Goal: Information Seeking & Learning: Find contact information

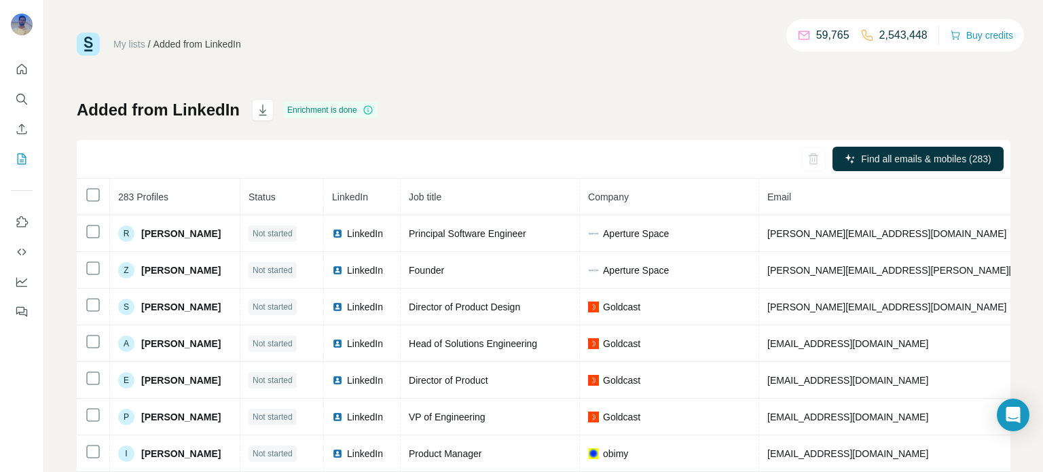
click at [180, 198] on th "283 Profiles" at bounding box center [175, 197] width 130 height 37
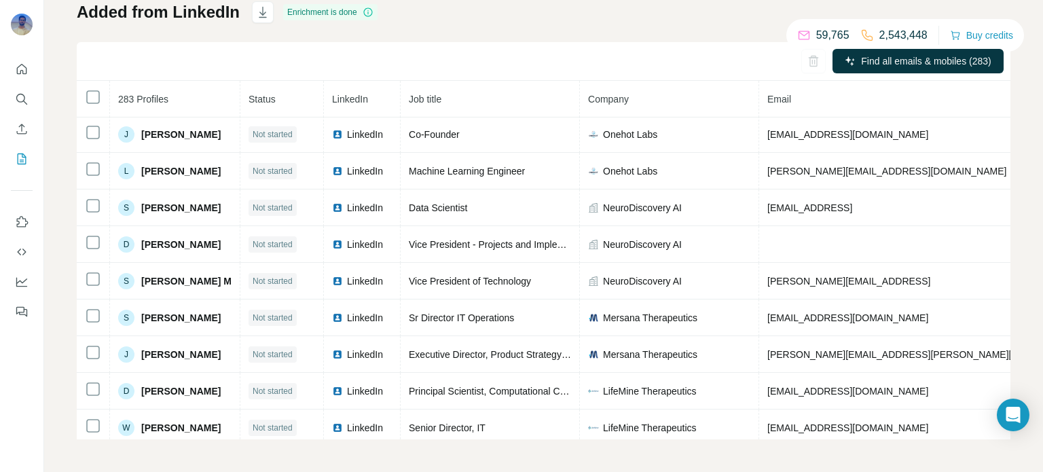
scroll to position [786, 0]
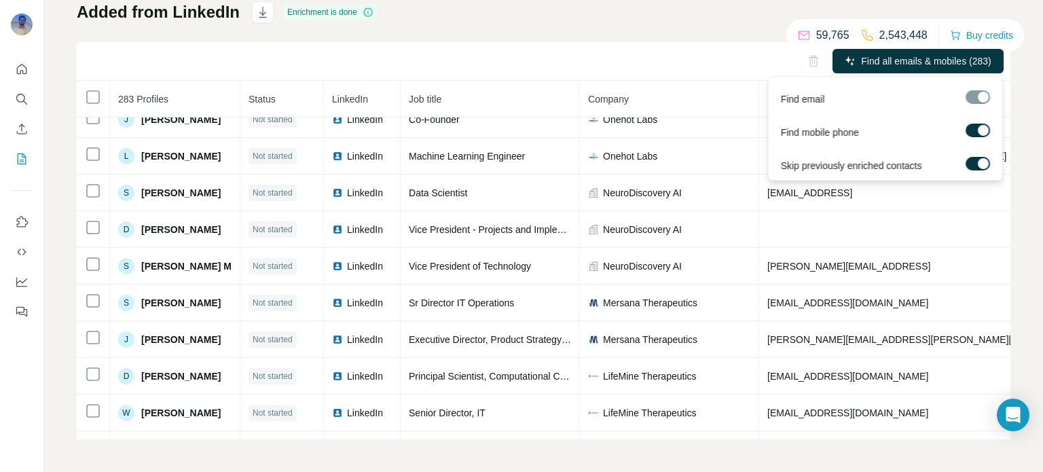
click at [983, 158] on div at bounding box center [982, 163] width 11 height 11
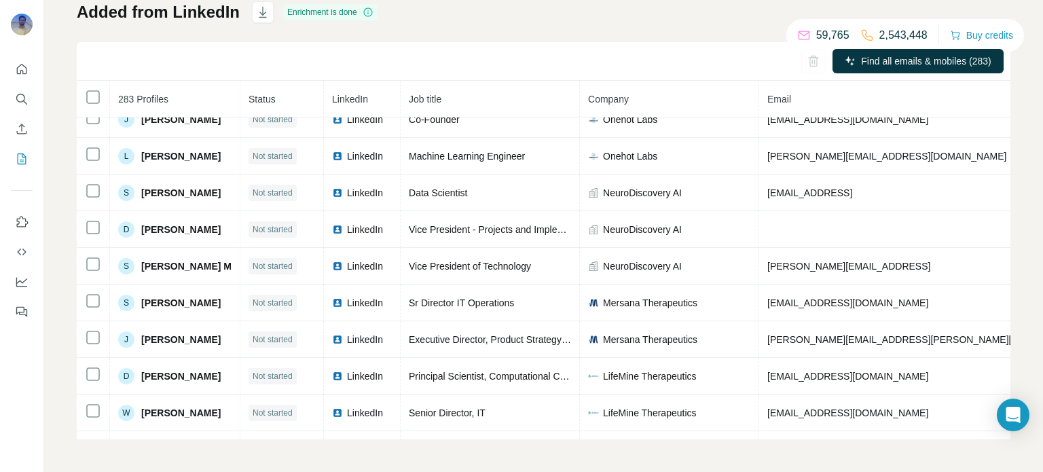
click at [629, 32] on div "Added from LinkedIn Enrichment is done Find all emails & mobiles (283) 283 Prof…" at bounding box center [544, 220] width 934 height 438
click at [22, 98] on icon "Search" at bounding box center [22, 99] width 14 height 14
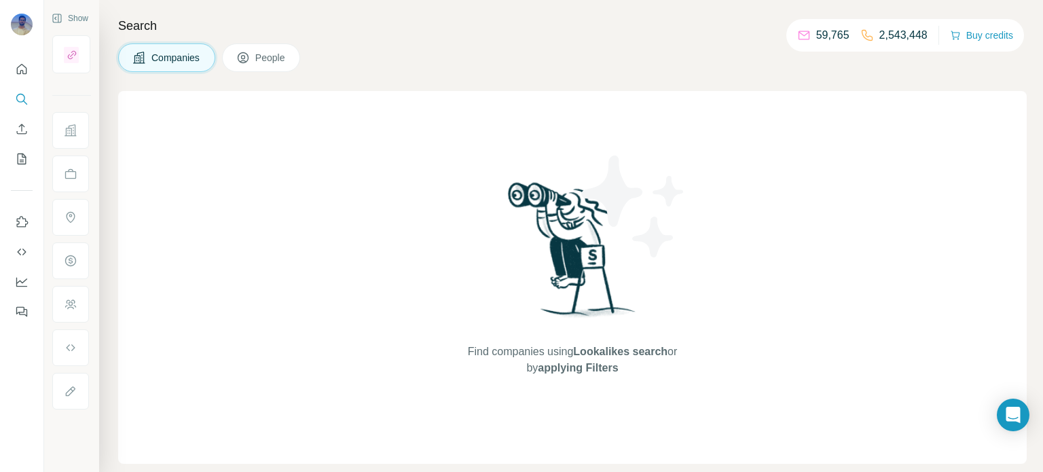
click at [265, 52] on span "People" at bounding box center [270, 58] width 31 height 14
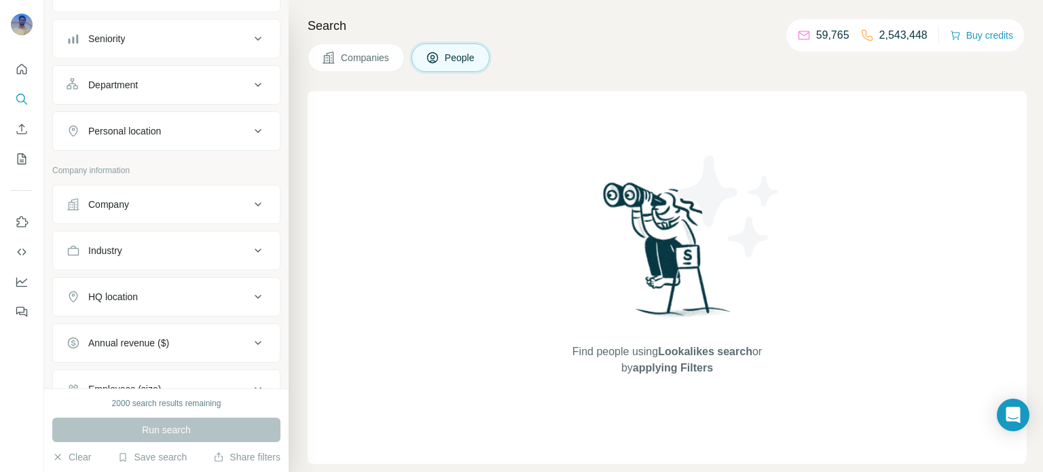
scroll to position [144, 0]
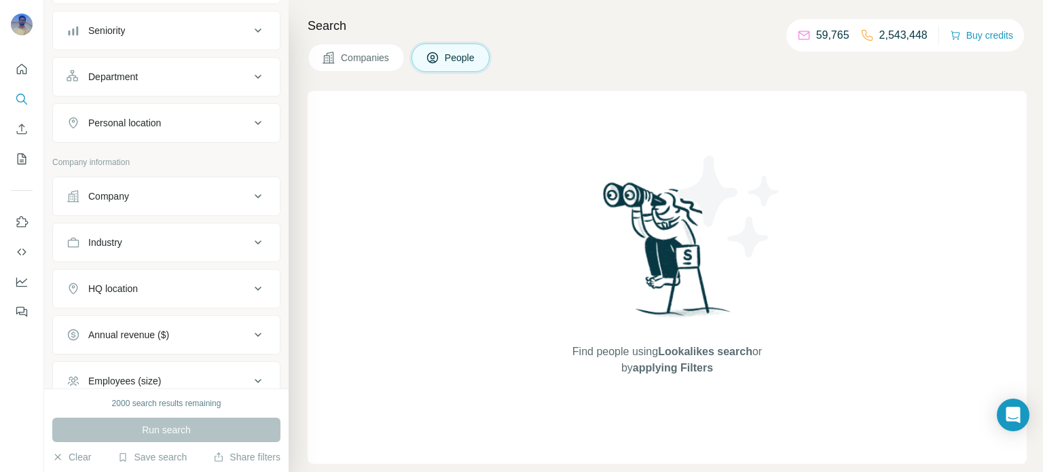
click at [255, 194] on icon at bounding box center [258, 196] width 7 height 4
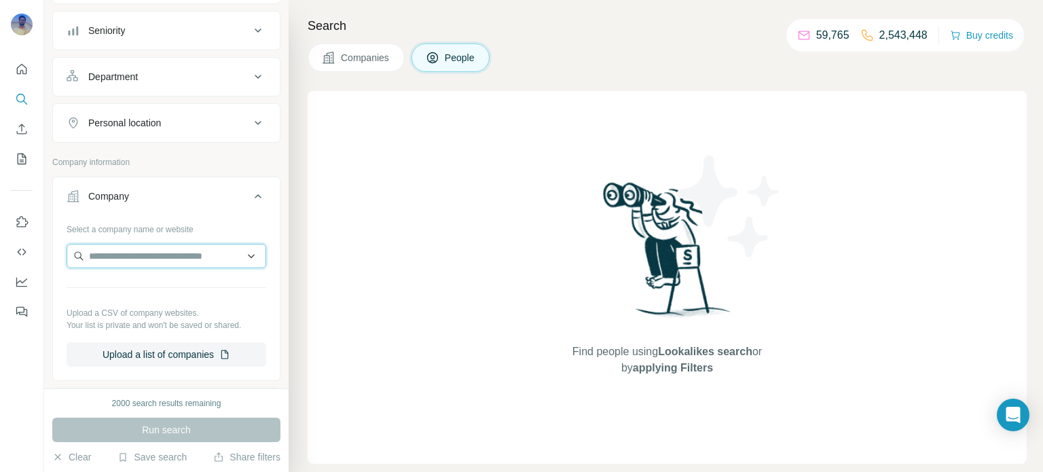
click at [181, 254] on input "text" at bounding box center [167, 256] width 200 height 24
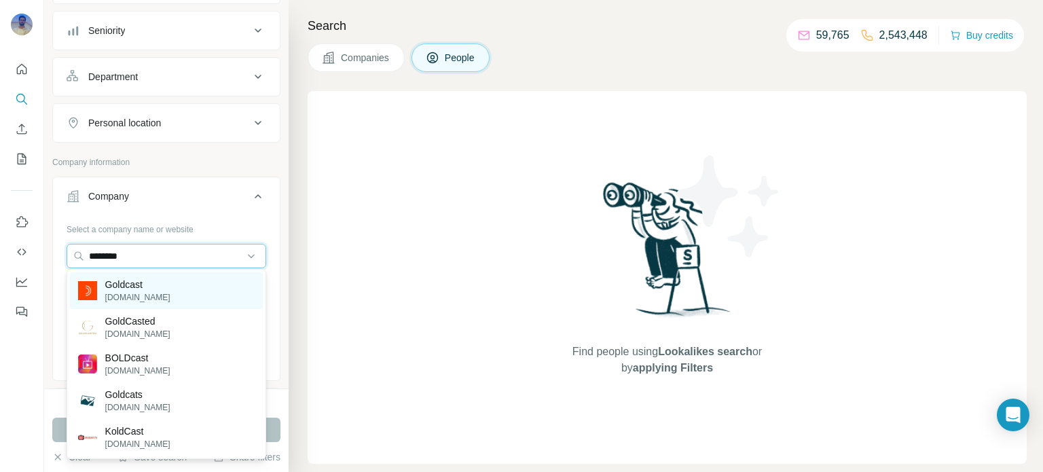
type input "********"
click at [151, 283] on div "Goldcast [DOMAIN_NAME]" at bounding box center [166, 290] width 193 height 37
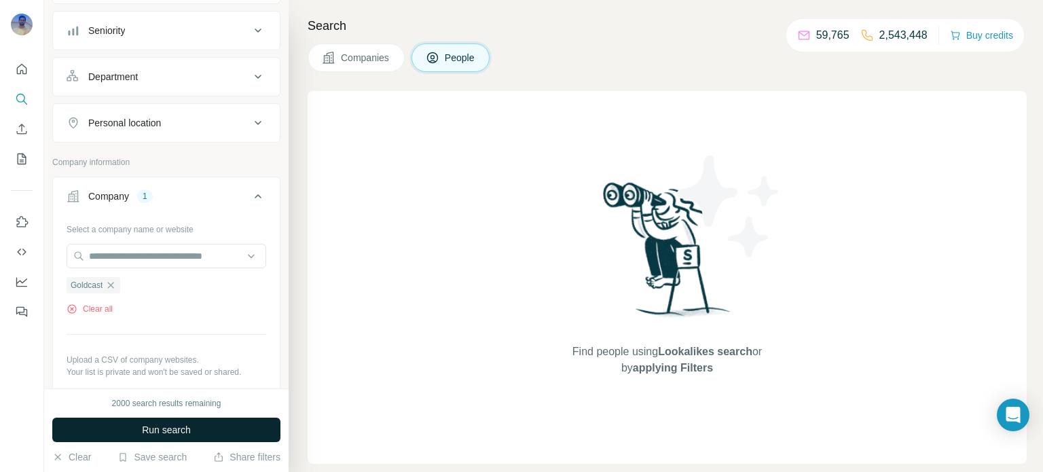
click at [247, 431] on button "Run search" at bounding box center [166, 430] width 228 height 24
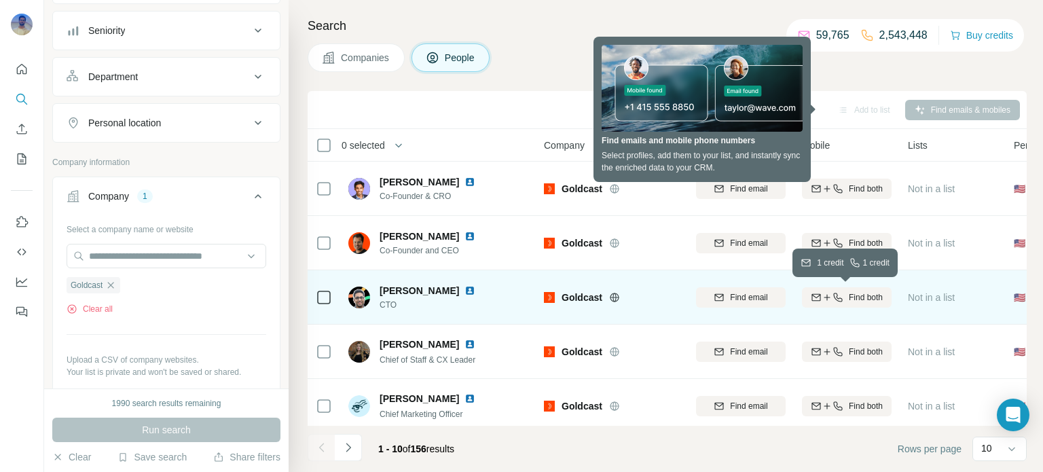
click at [841, 295] on icon "button" at bounding box center [837, 297] width 11 height 11
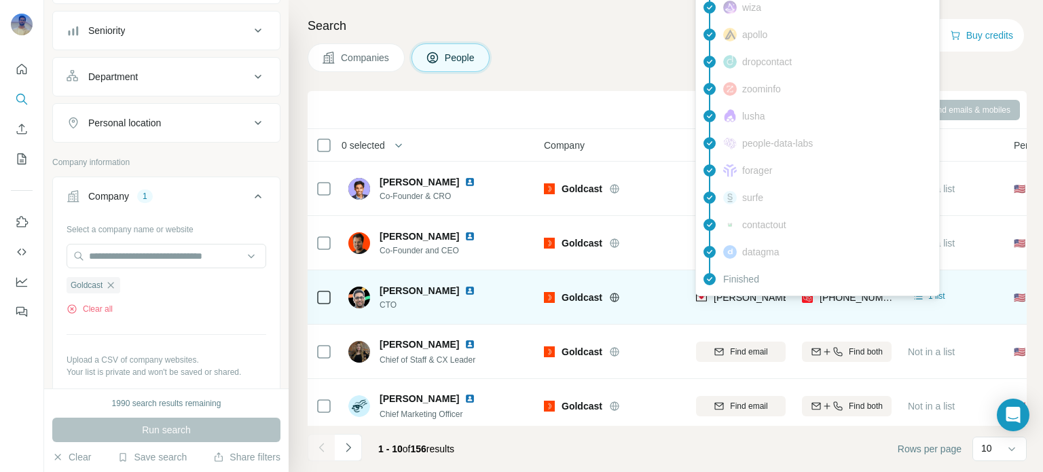
click at [761, 297] on span "[PERSON_NAME][EMAIL_ADDRESS][DOMAIN_NAME]" at bounding box center [833, 297] width 239 height 11
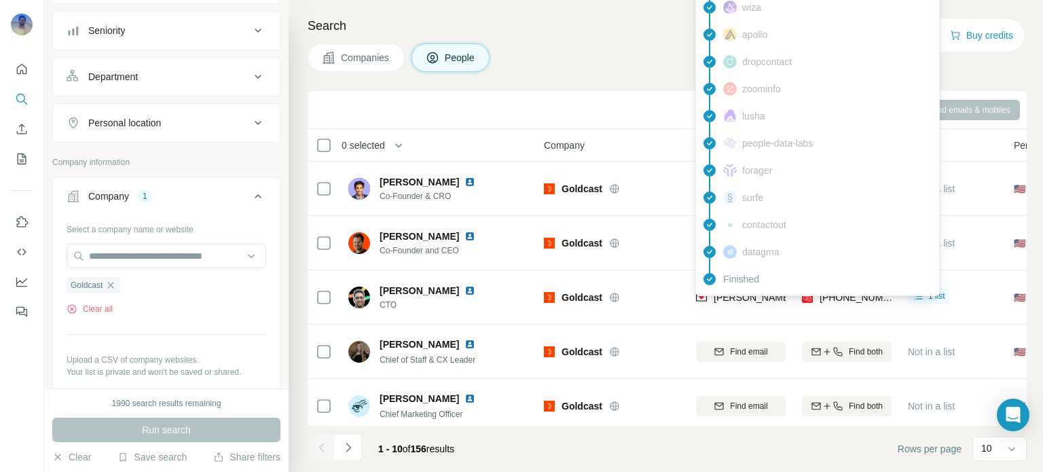
click at [953, 79] on div "Search Companies People Add to list Find emails & mobiles 0 selected People Com…" at bounding box center [666, 236] width 754 height 472
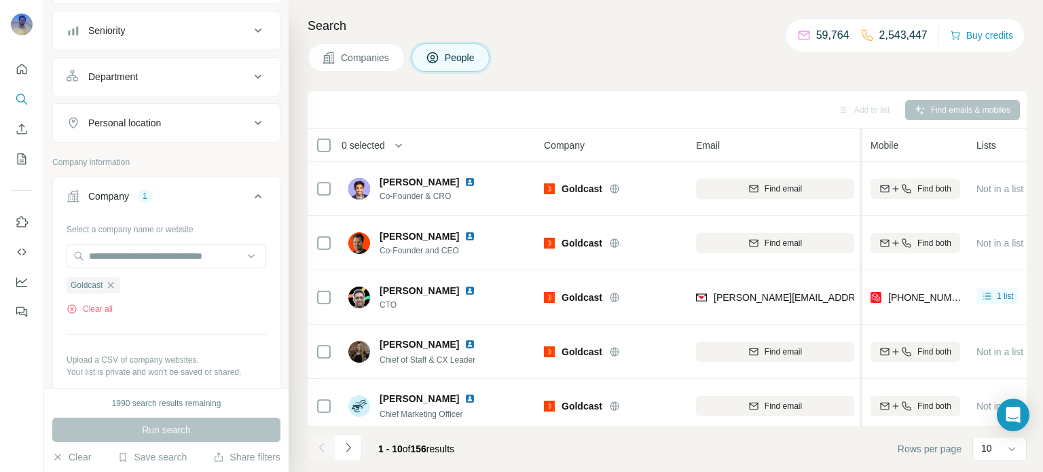
drag, startPoint x: 788, startPoint y: 137, endPoint x: 866, endPoint y: 129, distance: 78.5
click at [0, 0] on tr "0 selected People Company Email Mobile Lists Personal location Seniority Depart…" at bounding box center [0, 0] width 0 height 0
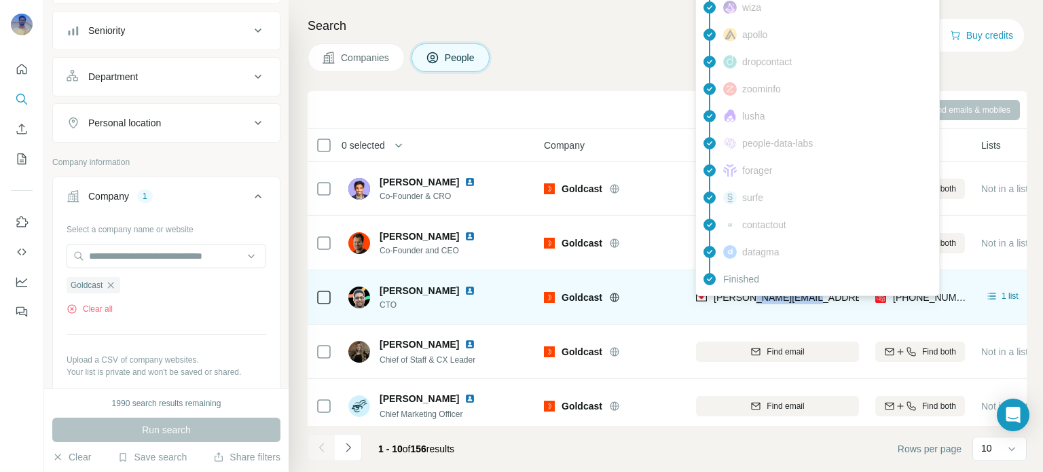
drag, startPoint x: 816, startPoint y: 295, endPoint x: 749, endPoint y: 298, distance: 66.6
click at [749, 298] on div "[PERSON_NAME][EMAIL_ADDRESS][DOMAIN_NAME]" at bounding box center [777, 296] width 163 height 37
click at [749, 298] on span "[PERSON_NAME][EMAIL_ADDRESS][DOMAIN_NAME]" at bounding box center [833, 297] width 239 height 11
click at [796, 304] on div "[PERSON_NAME][EMAIL_ADDRESS][DOMAIN_NAME]" at bounding box center [819, 299] width 246 height 16
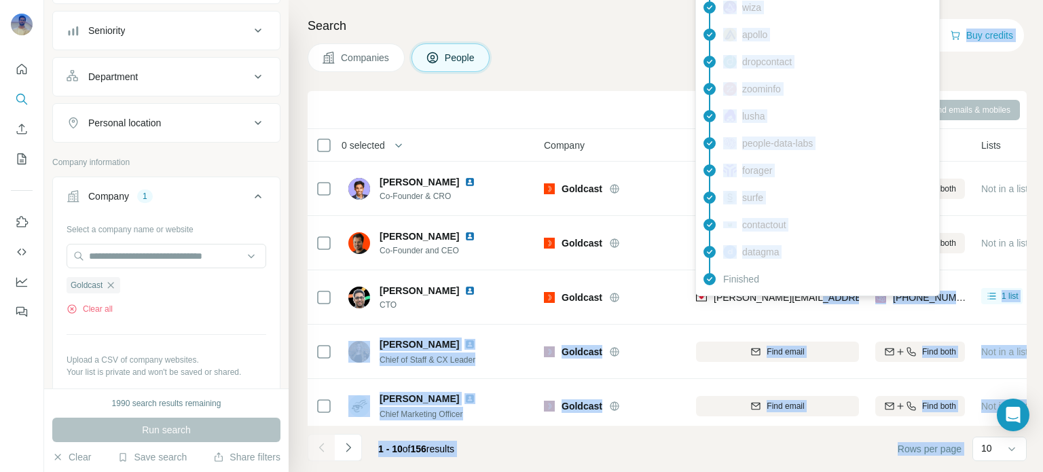
drag, startPoint x: 814, startPoint y: 299, endPoint x: 720, endPoint y: 295, distance: 93.8
click at [720, 295] on body "New search Hide Company lookalikes Personal information Job title Seniority Dep…" at bounding box center [521, 236] width 1043 height 472
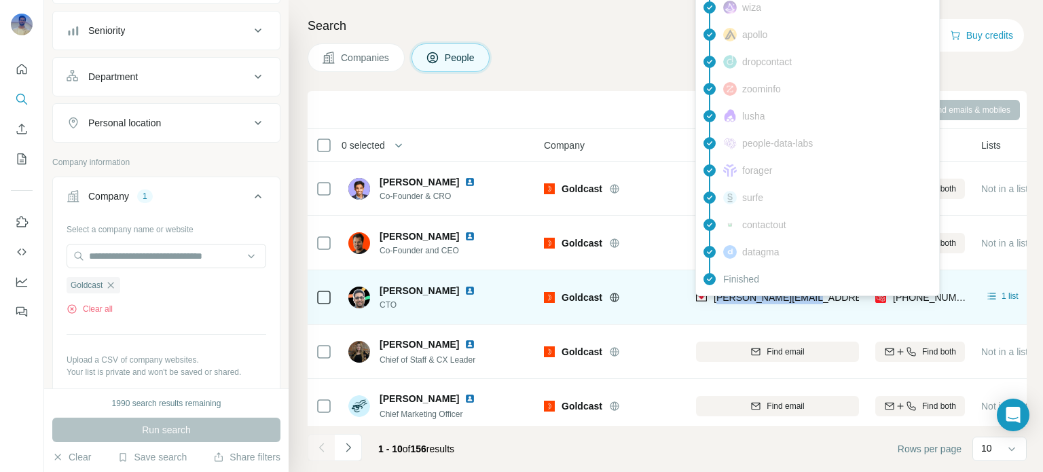
drag, startPoint x: 716, startPoint y: 300, endPoint x: 805, endPoint y: 300, distance: 89.0
click at [805, 300] on span "[PERSON_NAME][EMAIL_ADDRESS][DOMAIN_NAME]" at bounding box center [833, 297] width 239 height 11
copy span "[EMAIL_ADDRESS][DOMAIN_NAME]"
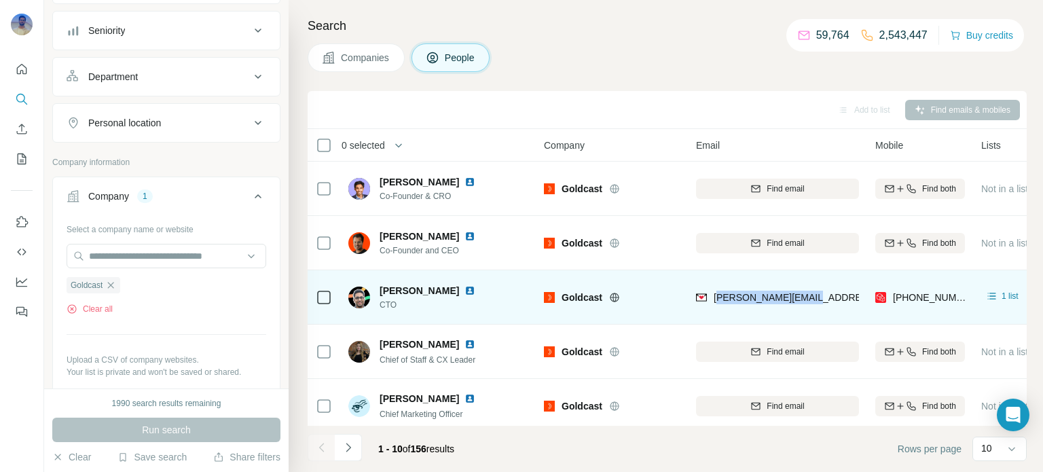
click at [785, 314] on div "[PERSON_NAME][EMAIL_ADDRESS][DOMAIN_NAME]" at bounding box center [777, 296] width 163 height 37
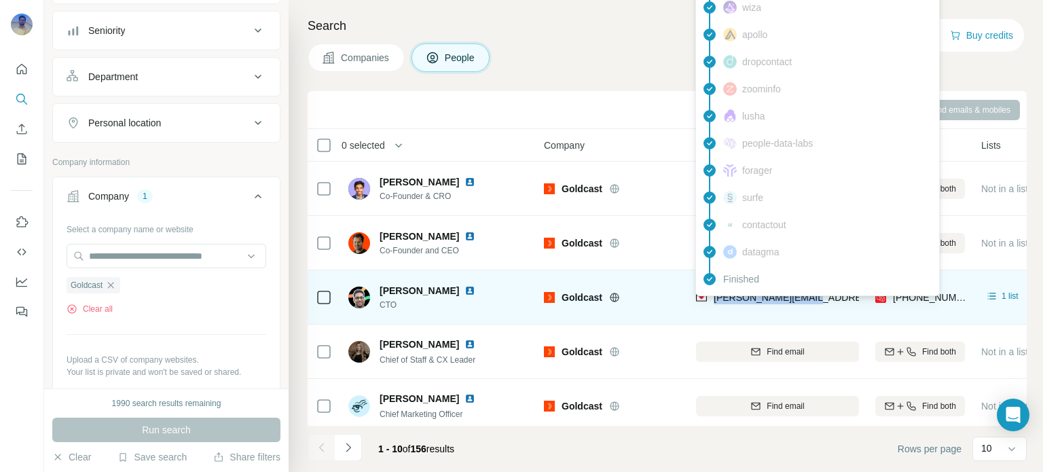
drag, startPoint x: 815, startPoint y: 299, endPoint x: 714, endPoint y: 302, distance: 100.6
click at [714, 302] on div "[PERSON_NAME][EMAIL_ADDRESS][DOMAIN_NAME]" at bounding box center [777, 296] width 163 height 37
copy span "[PERSON_NAME][EMAIL_ADDRESS][DOMAIN_NAME]"
